Goal: Information Seeking & Learning: Understand process/instructions

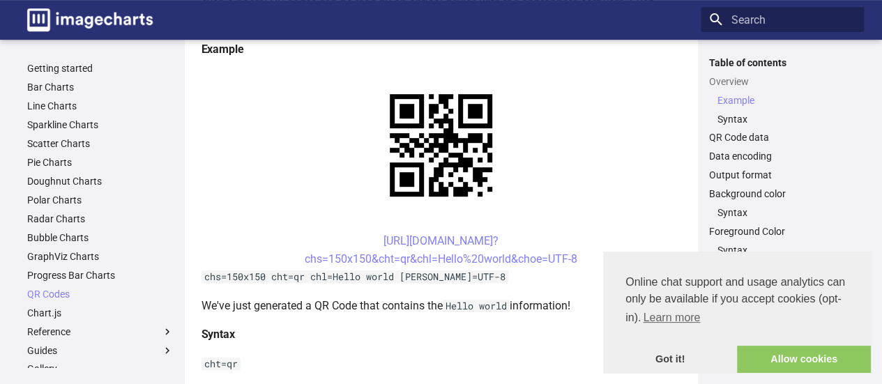
scroll to position [294, 0]
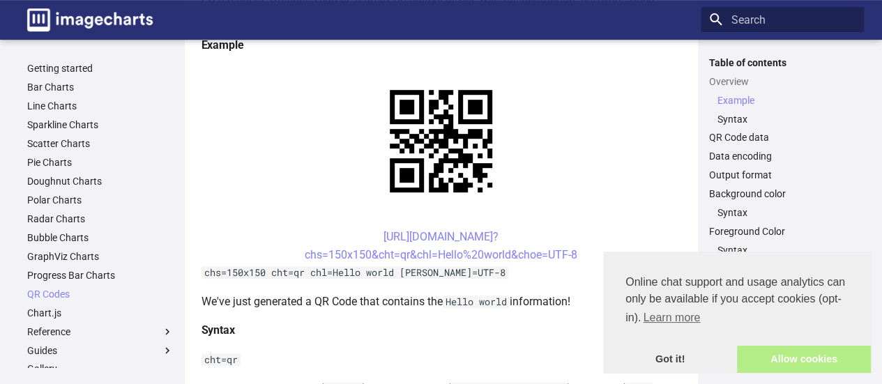
click at [792, 350] on link "Allow cookies" at bounding box center [804, 360] width 134 height 28
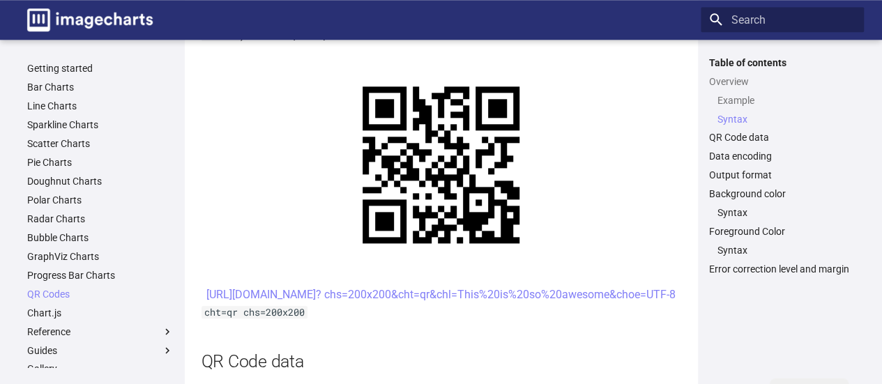
scroll to position [663, 0]
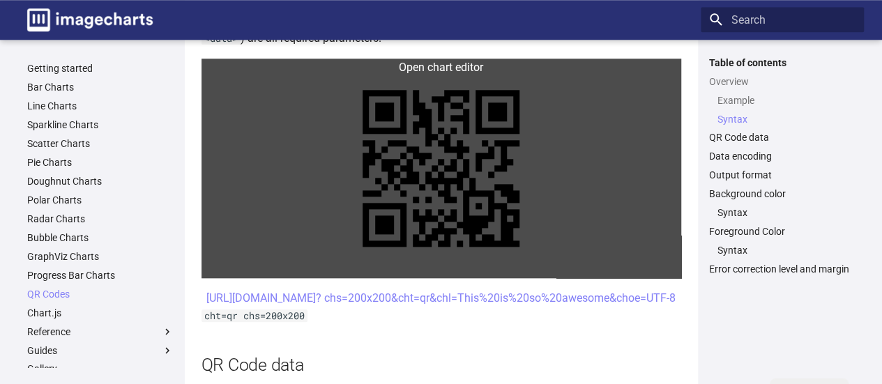
click at [510, 231] on link at bounding box center [442, 169] width 480 height 220
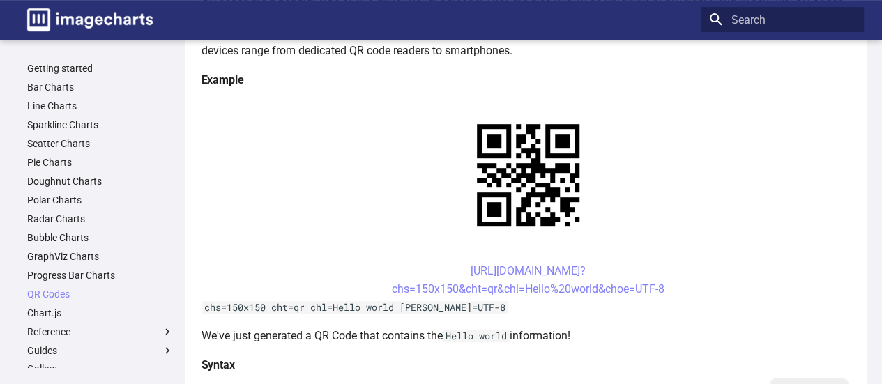
scroll to position [222, 0]
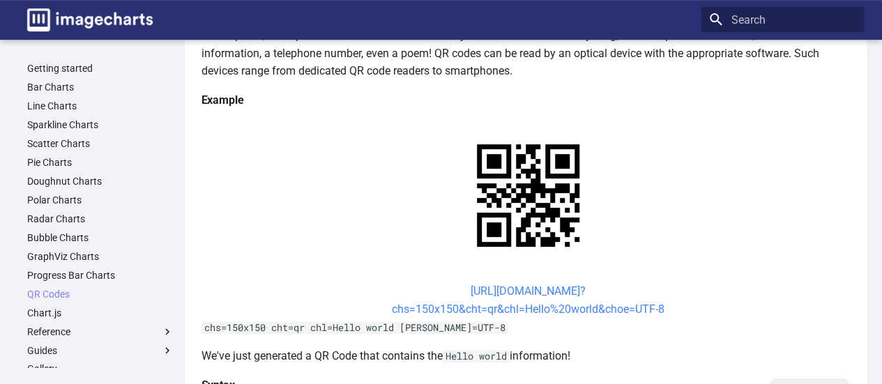
click at [598, 303] on link "[URL][DOMAIN_NAME]? chs=150x150&cht=qr&chl=Hello%20world&choe=UTF-8" at bounding box center [528, 300] width 273 height 31
click at [460, 327] on code "chs=150x150 cht=qr chl=Hello world [PERSON_NAME]=UTF-8" at bounding box center [355, 328] width 307 height 13
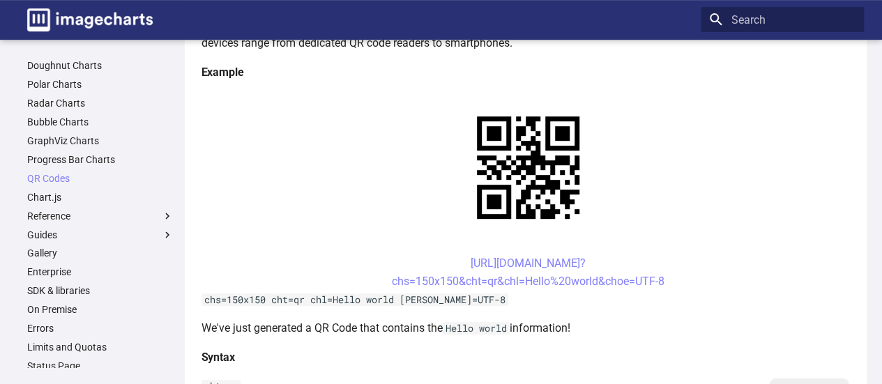
scroll to position [258, 0]
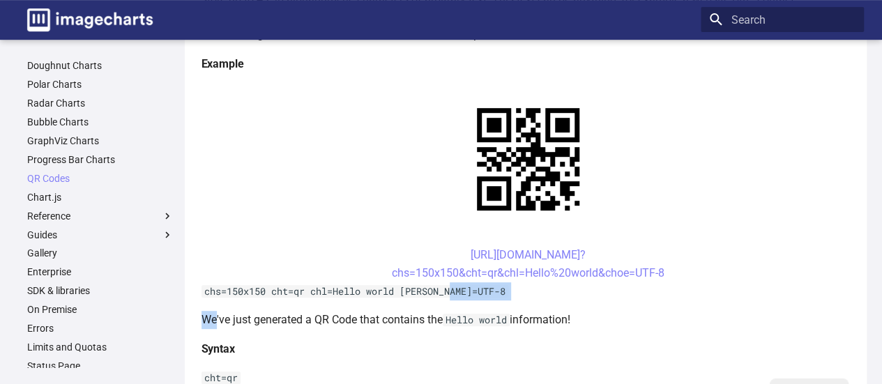
drag, startPoint x: 456, startPoint y: 288, endPoint x: 213, endPoint y: 304, distance: 243.2
click at [474, 319] on code "Hello world" at bounding box center [476, 320] width 67 height 13
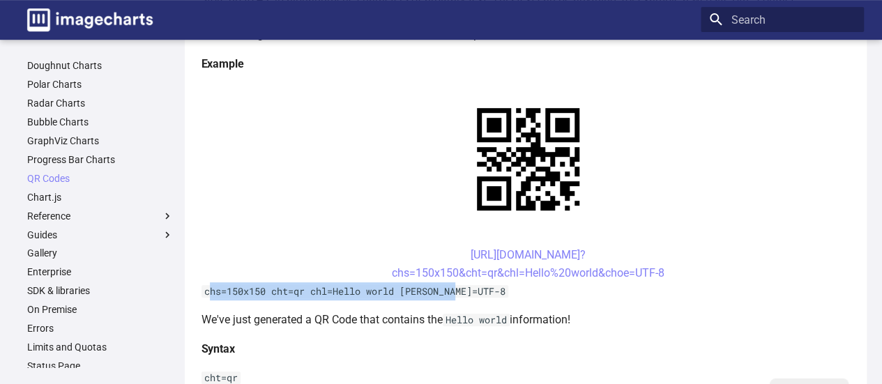
drag, startPoint x: 465, startPoint y: 291, endPoint x: 206, endPoint y: 289, distance: 258.1
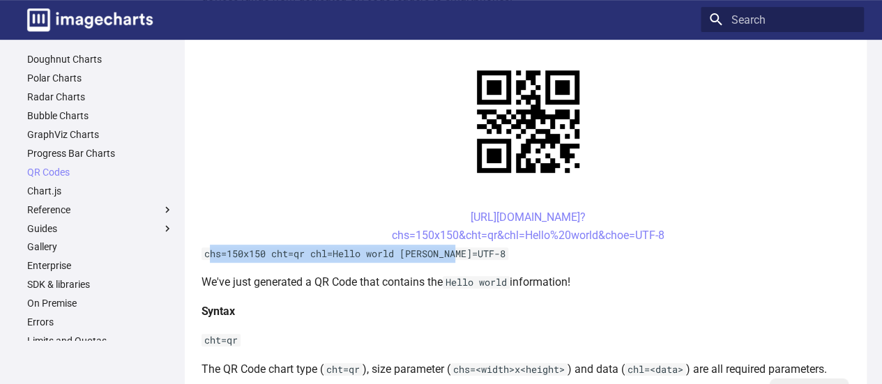
scroll to position [0, 0]
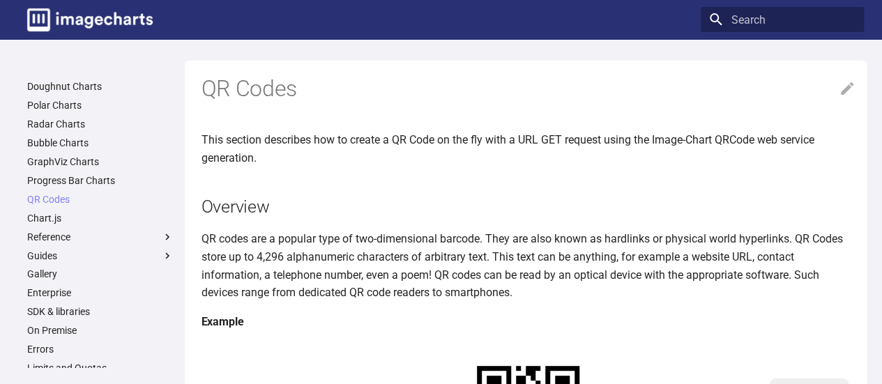
click at [451, 266] on p "QR codes are a popular type of two-dimensional barcode. They are also known as …" at bounding box center [529, 265] width 654 height 71
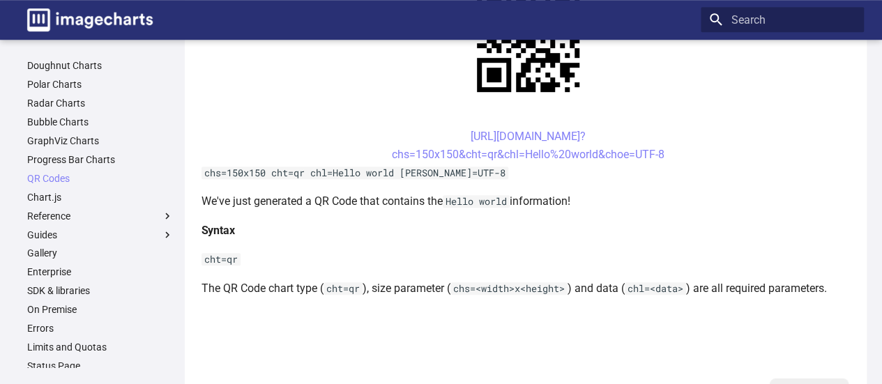
scroll to position [380, 0]
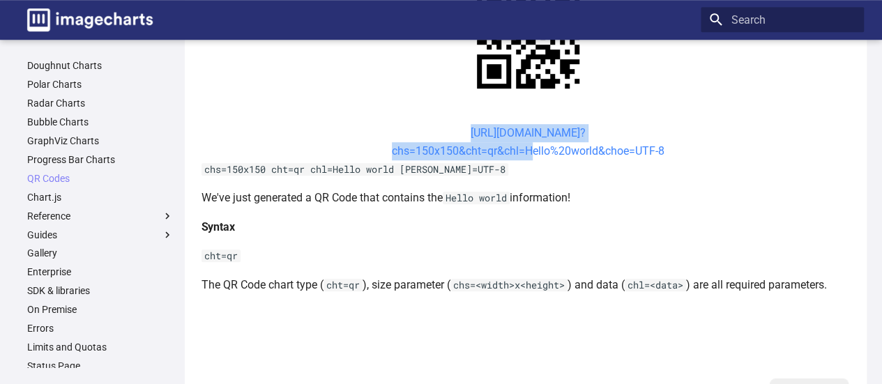
drag, startPoint x: 444, startPoint y: 137, endPoint x: 522, endPoint y: 148, distance: 79.5
click at [522, 148] on center "[URL][DOMAIN_NAME]? chs=150x150&cht=qr&chl=Hello%20world&choe=UTF-8" at bounding box center [529, 142] width 654 height 36
copy link "[URL][DOMAIN_NAME]? chs=150x150&cht=qr&chl="
